Goal: Transaction & Acquisition: Obtain resource

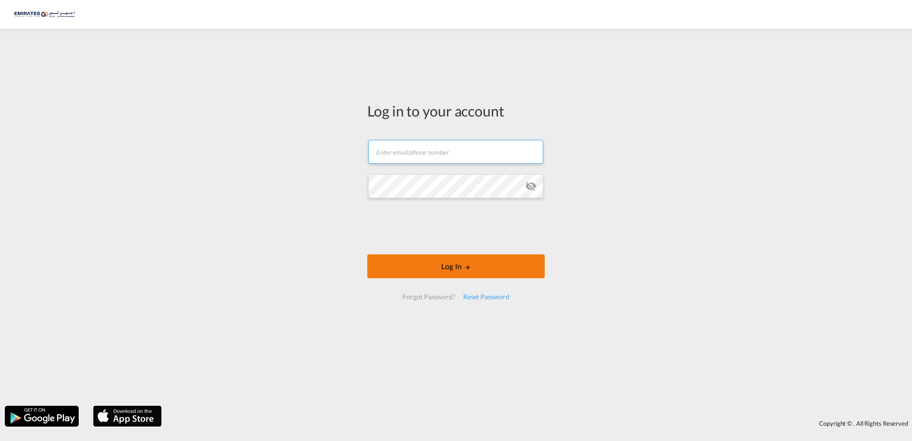
type input "[EMAIL_ADDRESS][DOMAIN_NAME]"
click at [463, 261] on button "Log In" at bounding box center [455, 266] width 177 height 24
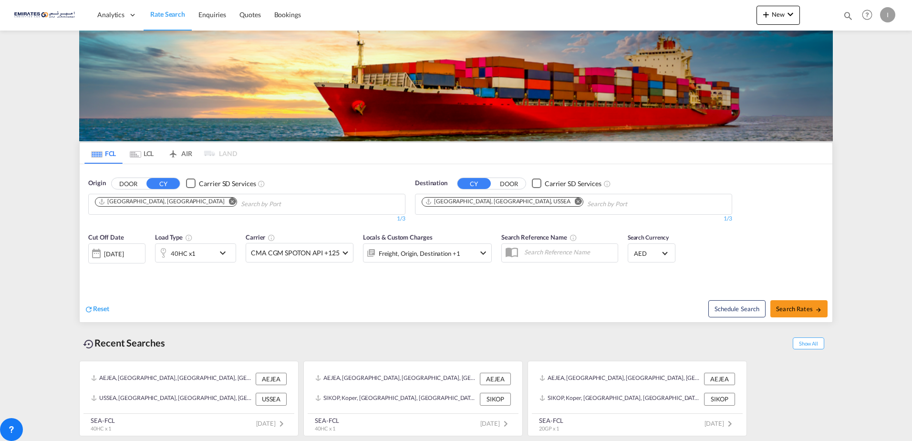
click at [656, 285] on div "Schedule Search Search Rates" at bounding box center [645, 303] width 374 height 37
click at [587, 203] on input "Chips input." at bounding box center [632, 204] width 91 height 15
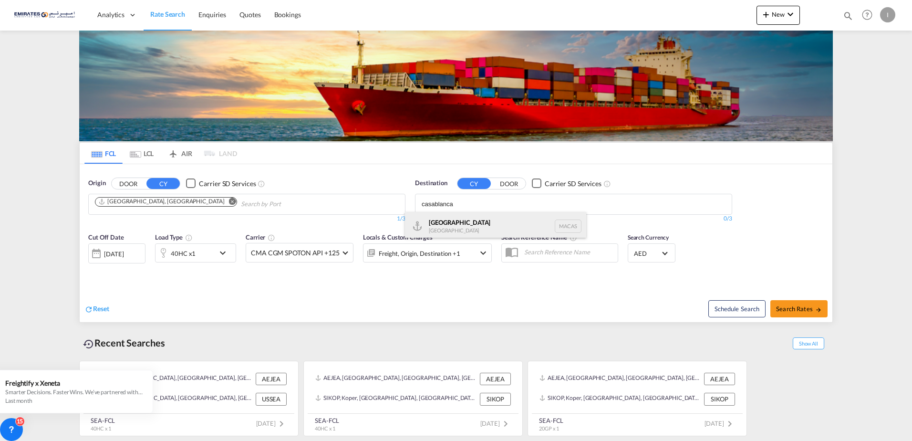
type input "casablanca"
click at [480, 230] on div "Casablanca [GEOGRAPHIC_DATA] [GEOGRAPHIC_DATA]" at bounding box center [495, 226] width 181 height 29
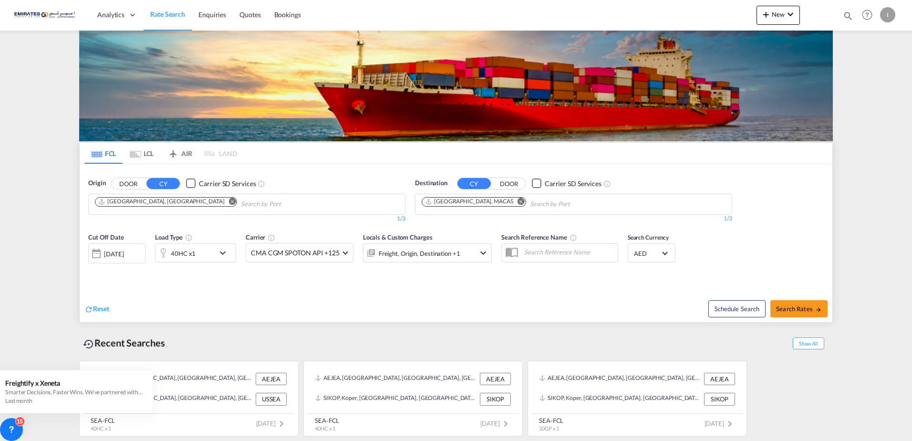
click at [225, 254] on md-icon "icon-chevron-down" at bounding box center [225, 252] width 16 height 11
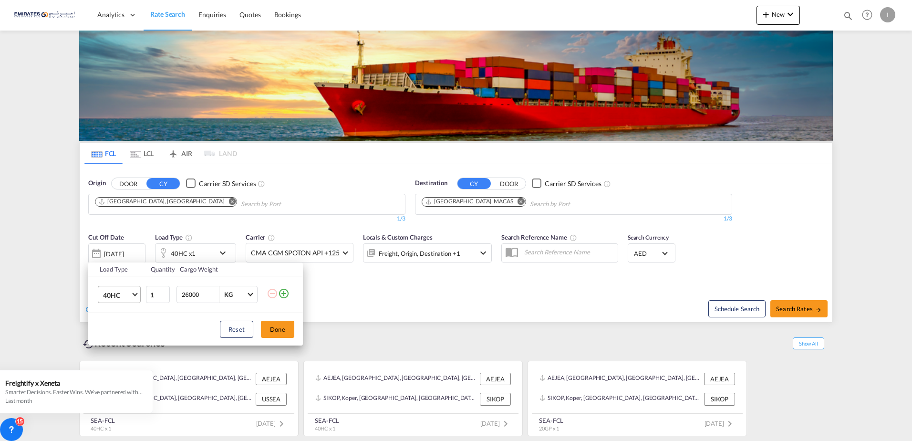
click at [131, 293] on md-select-value "40HC" at bounding box center [121, 294] width 38 height 16
click at [123, 248] on md-option "20GP" at bounding box center [127, 249] width 65 height 23
click at [273, 332] on button "Done" at bounding box center [277, 329] width 33 height 17
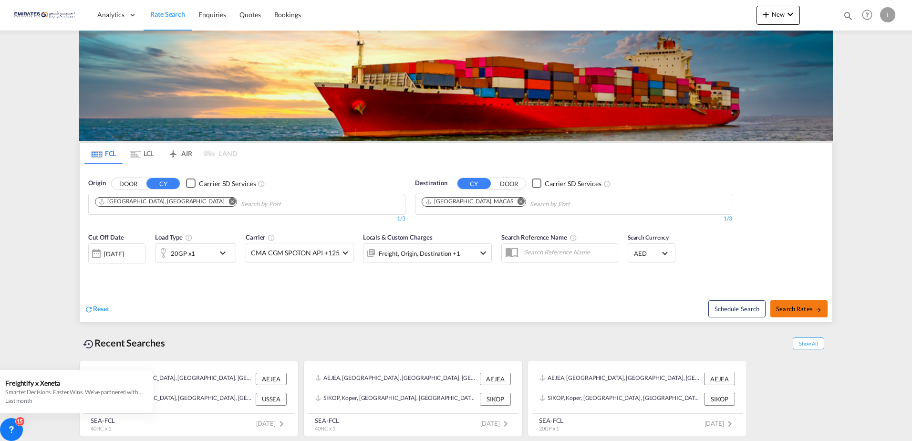
click at [798, 311] on span "Search Rates" at bounding box center [799, 309] width 46 height 8
type input "AEJEA to MACAS / [DATE]"
